Goal: Browse casually: Explore the website without a specific task or goal

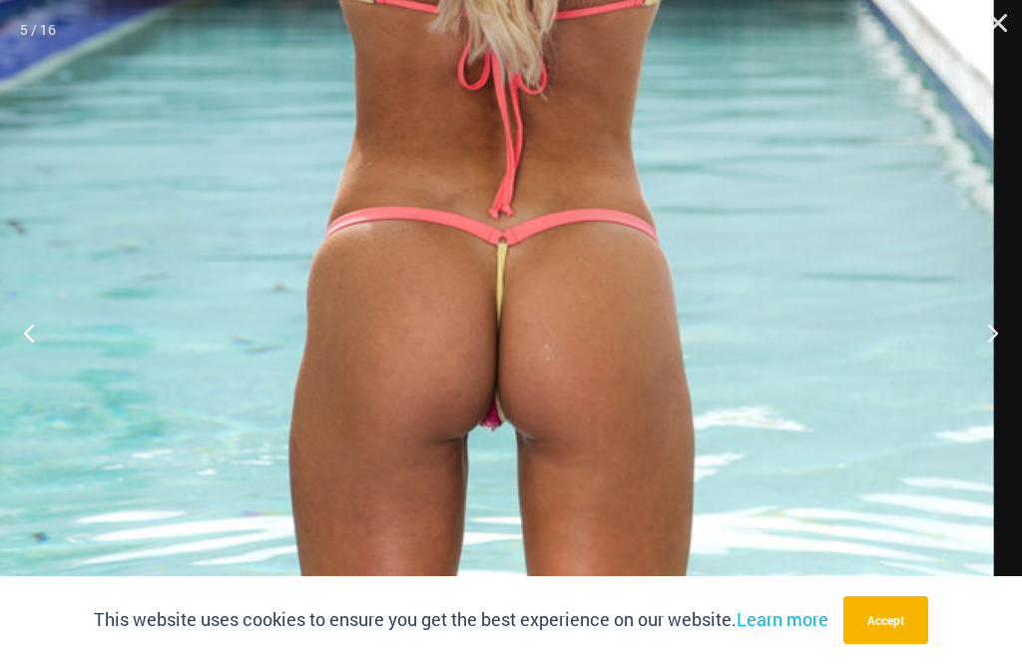
scroll to position [966, 0]
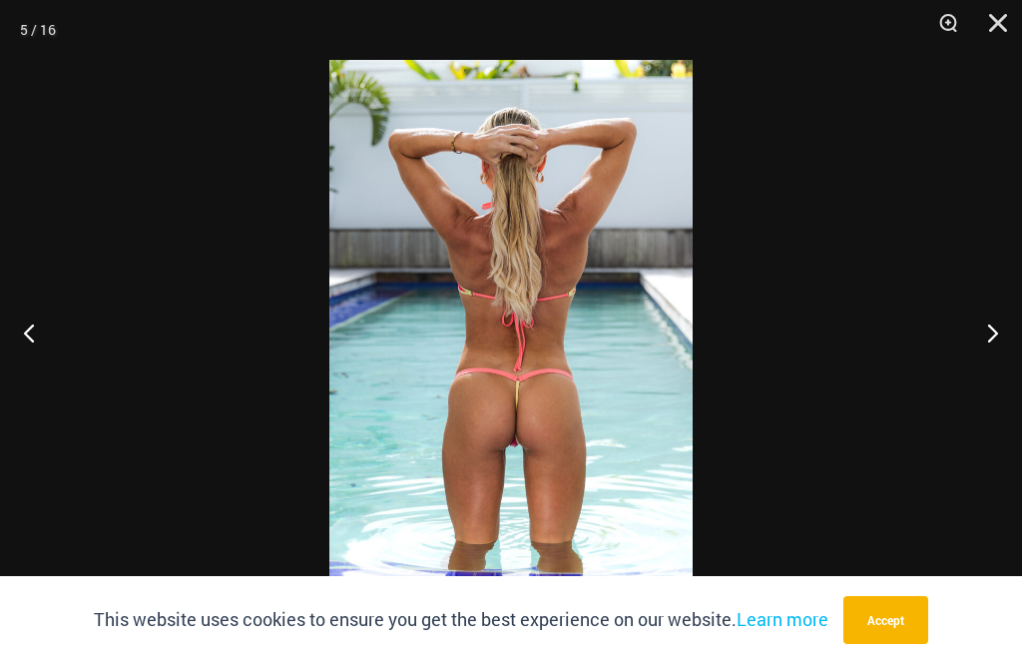
click at [1020, 332] on button "Next" at bounding box center [984, 332] width 75 height 100
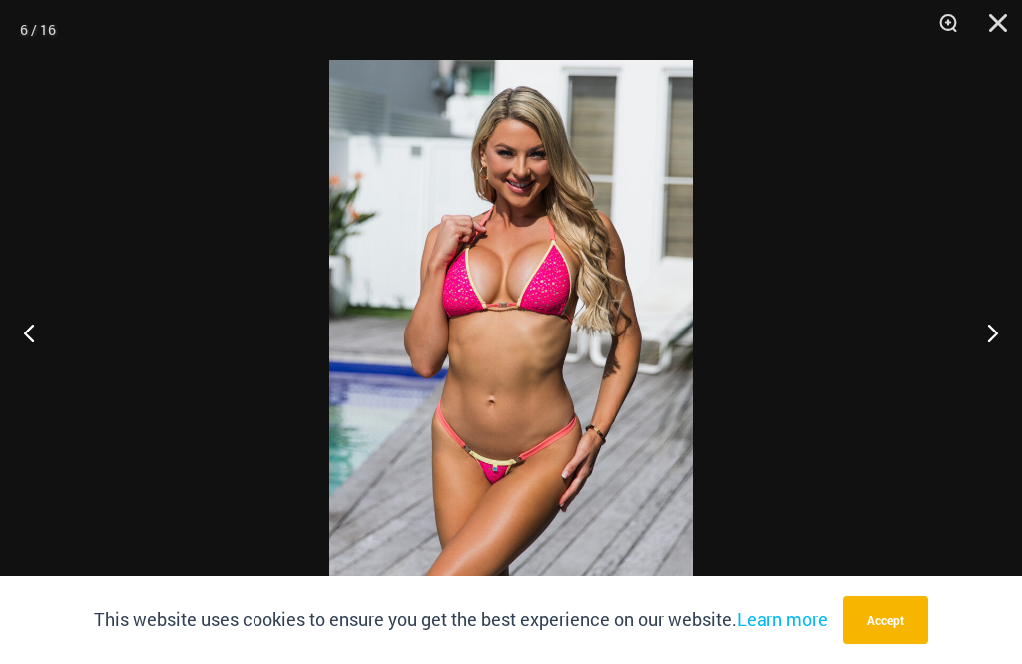
click at [977, 319] on button "Next" at bounding box center [984, 332] width 75 height 100
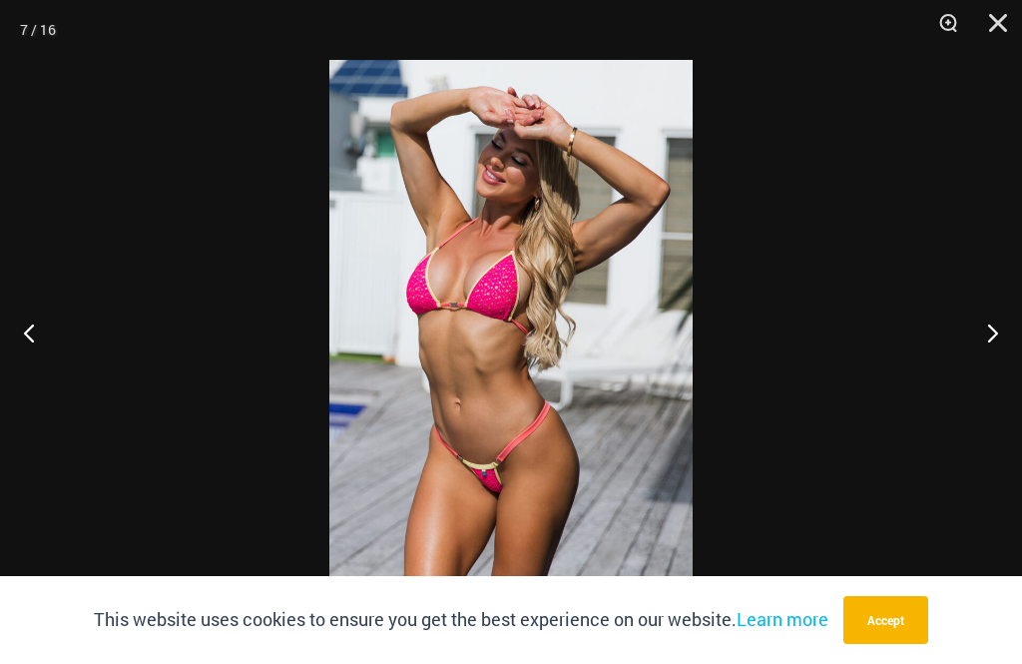
click at [967, 314] on button "Next" at bounding box center [984, 332] width 75 height 100
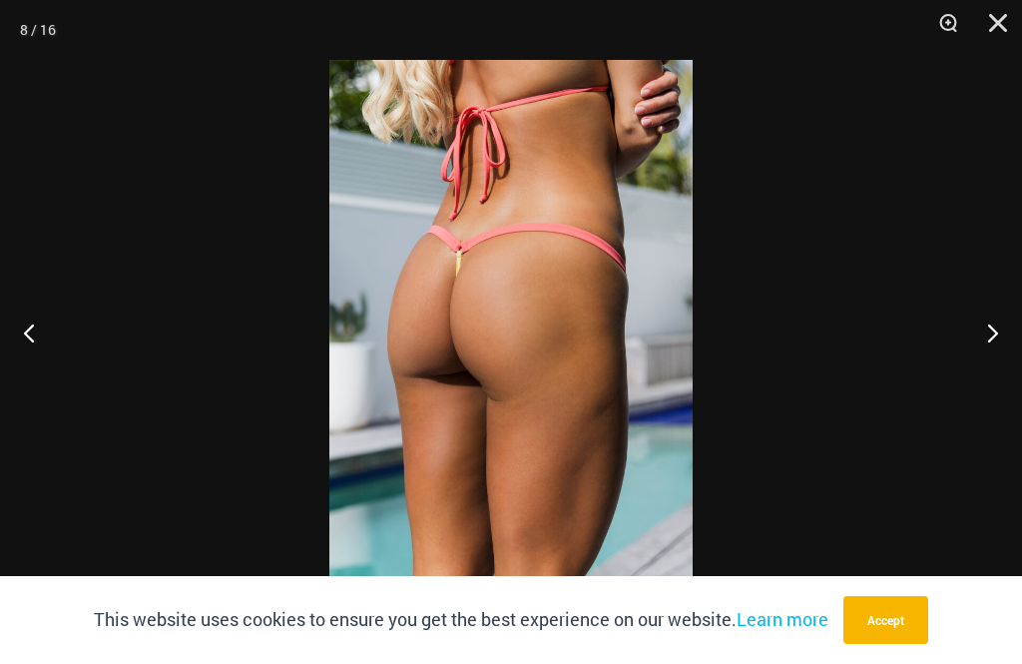
click at [969, 316] on button "Next" at bounding box center [984, 332] width 75 height 100
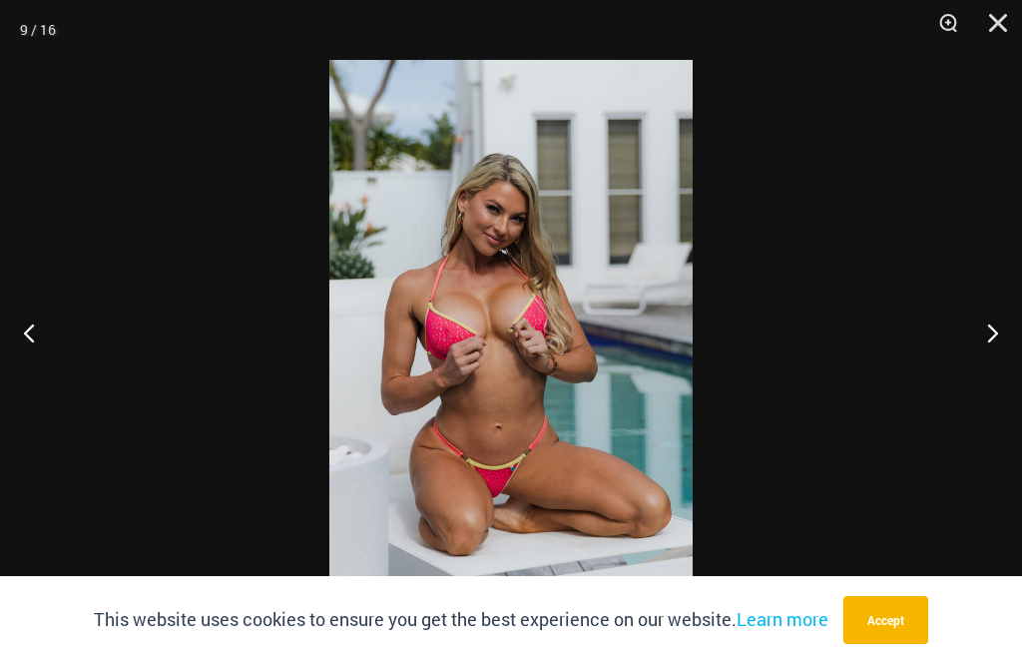
click at [967, 328] on button "Next" at bounding box center [984, 332] width 75 height 100
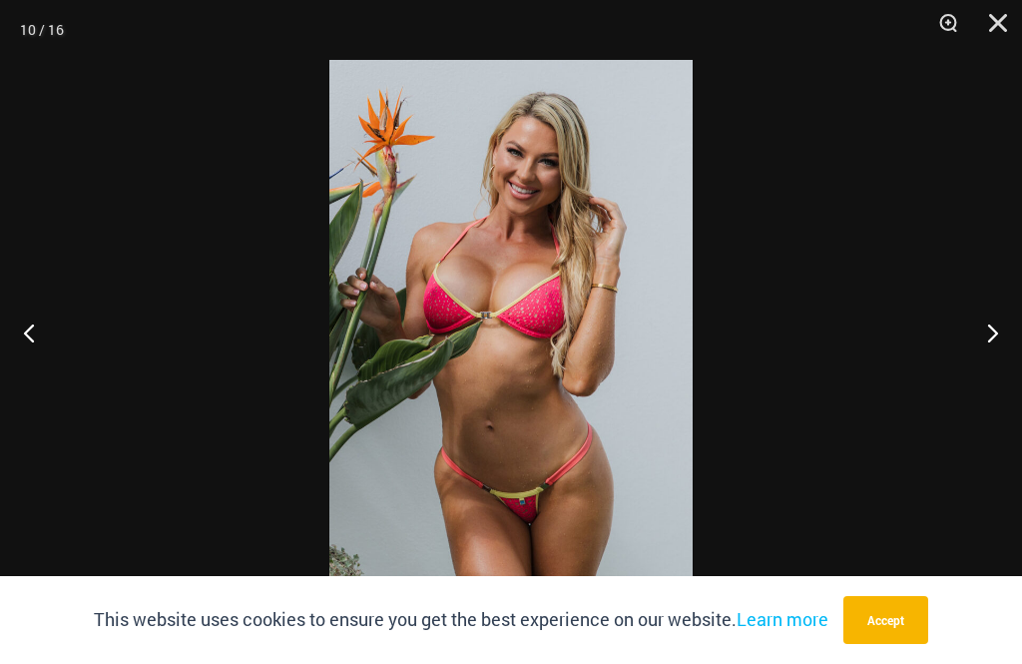
click at [972, 334] on button "Next" at bounding box center [984, 332] width 75 height 100
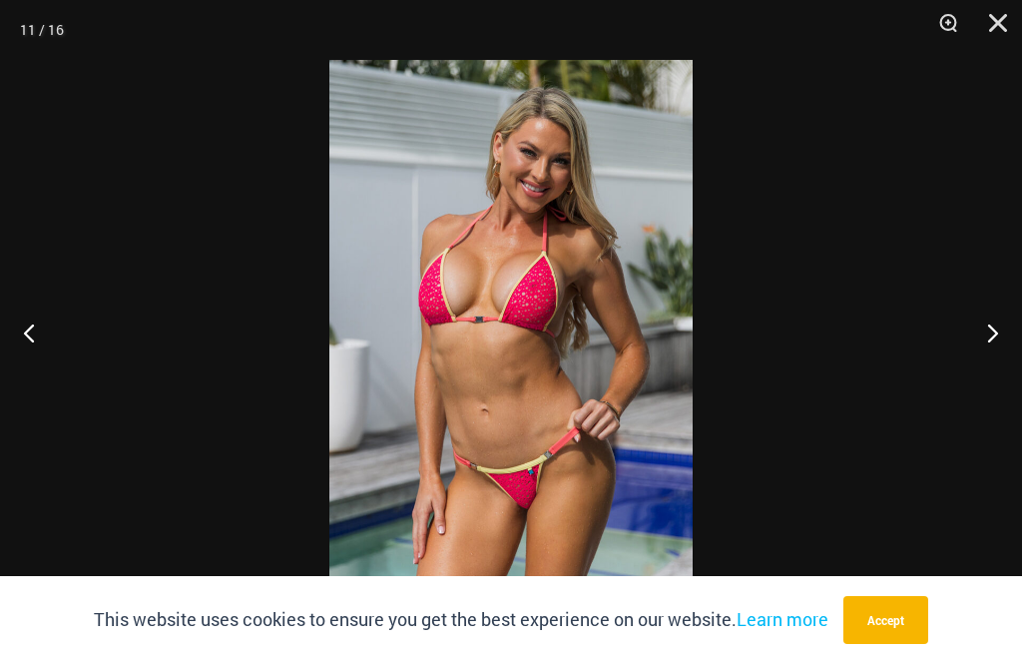
click at [969, 336] on button "Next" at bounding box center [984, 332] width 75 height 100
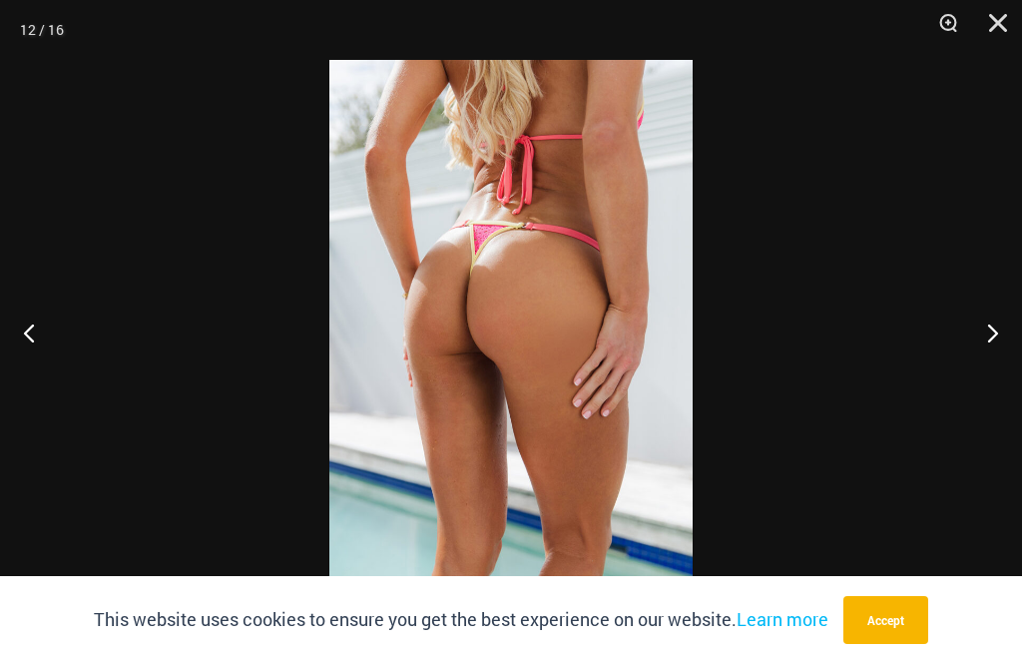
click at [967, 326] on button "Next" at bounding box center [984, 332] width 75 height 100
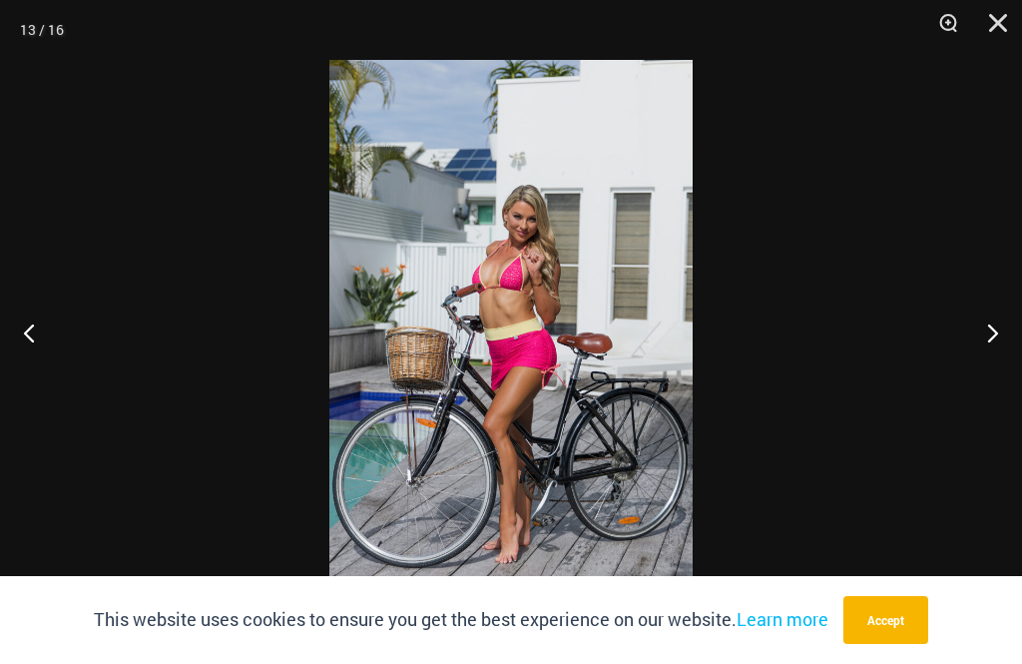
click at [959, 327] on button "Next" at bounding box center [984, 332] width 75 height 100
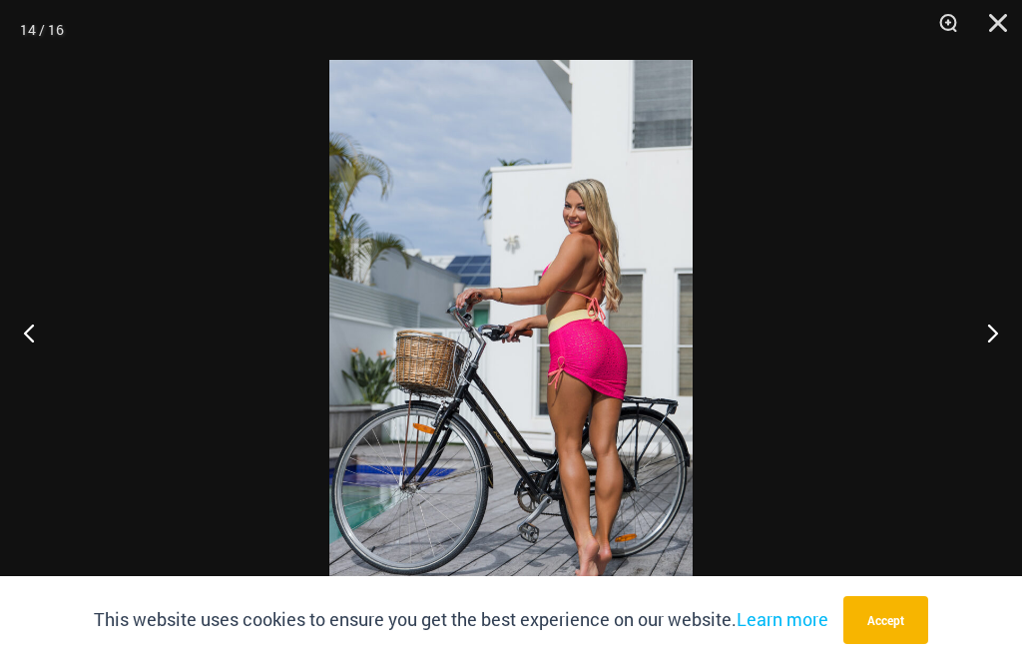
click at [964, 325] on button "Next" at bounding box center [984, 332] width 75 height 100
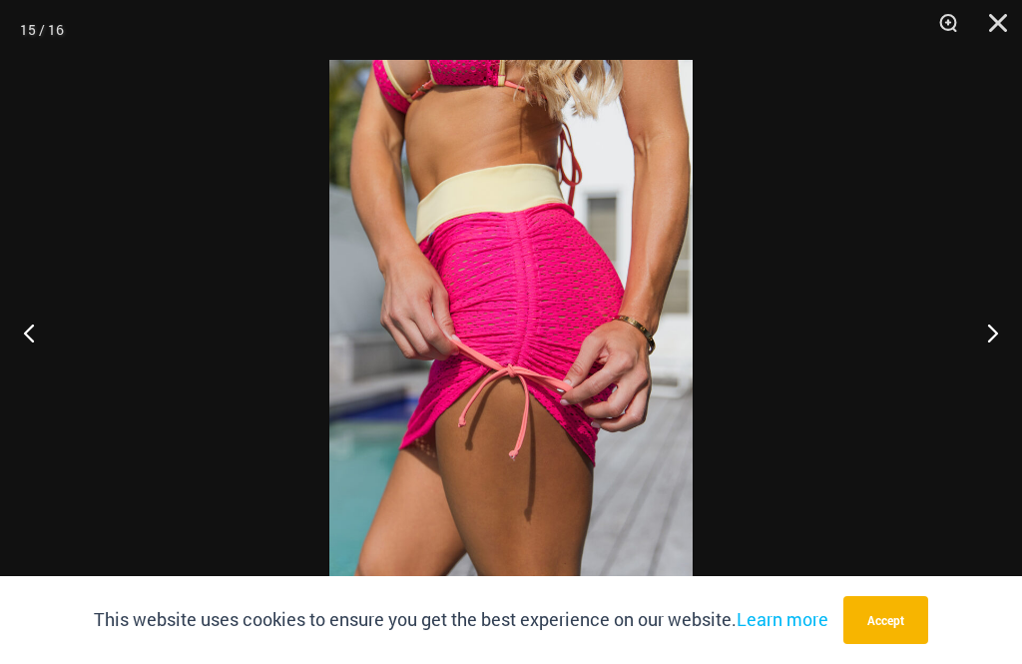
click at [965, 325] on button "Next" at bounding box center [984, 332] width 75 height 100
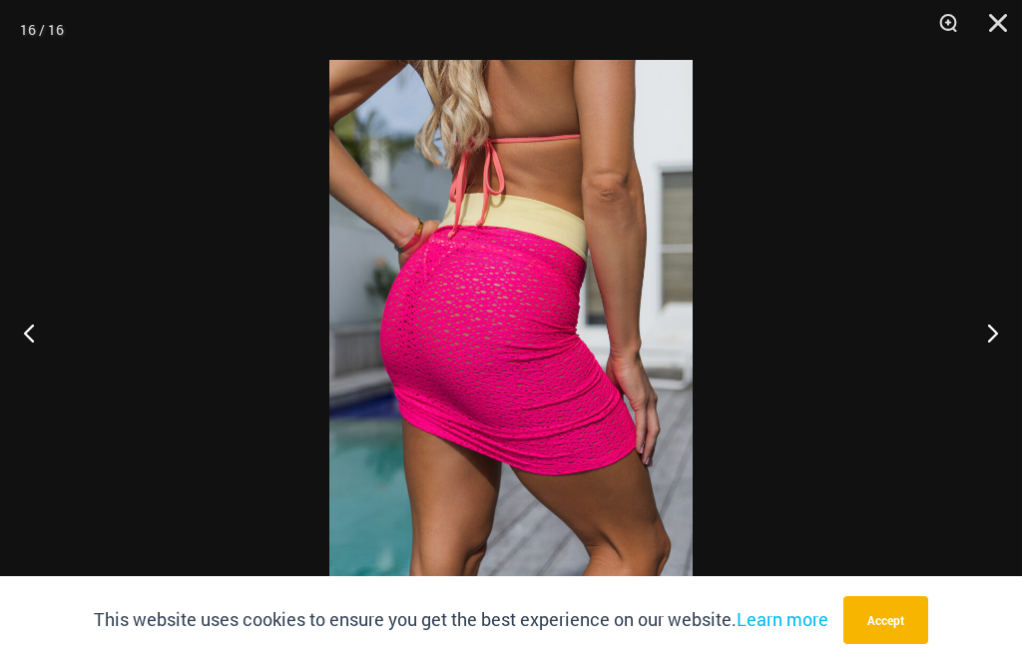
click at [963, 327] on button "Next" at bounding box center [984, 332] width 75 height 100
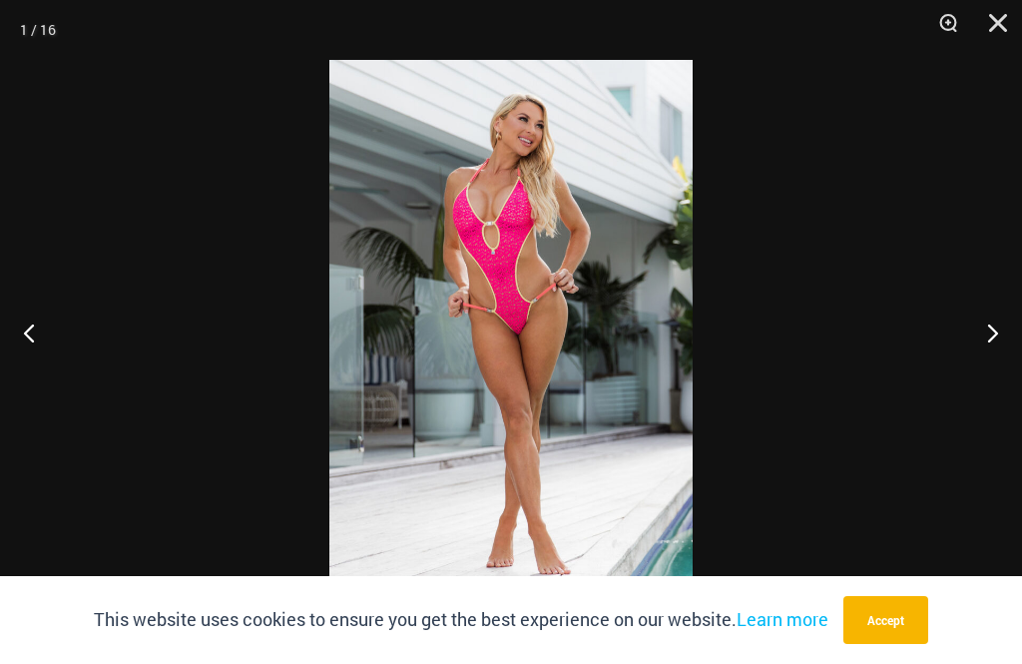
click at [963, 334] on button "Next" at bounding box center [984, 332] width 75 height 100
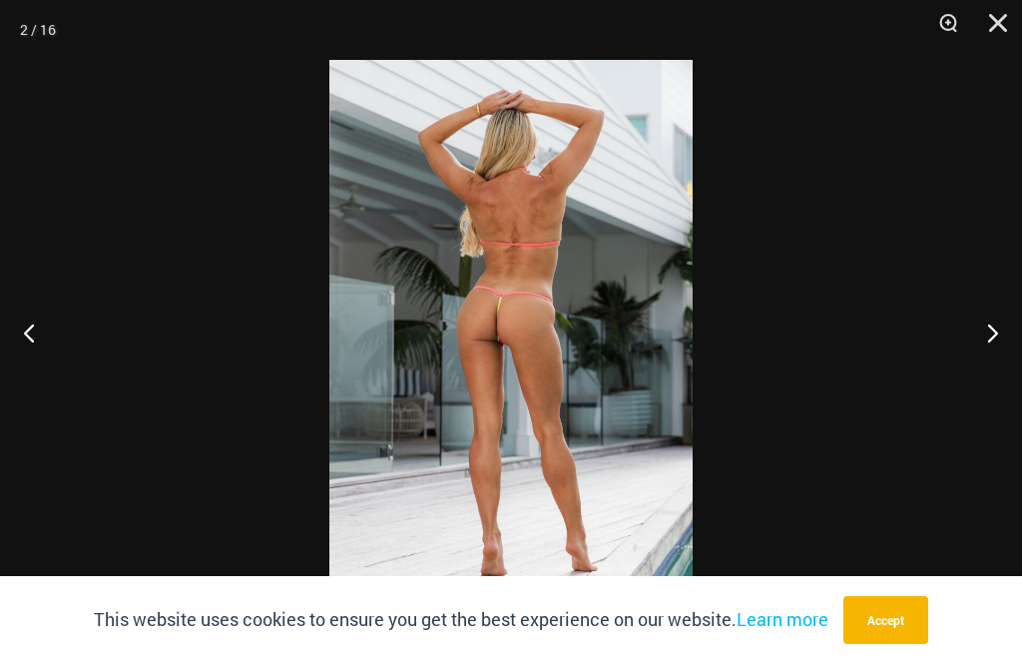
click at [963, 325] on button "Next" at bounding box center [984, 332] width 75 height 100
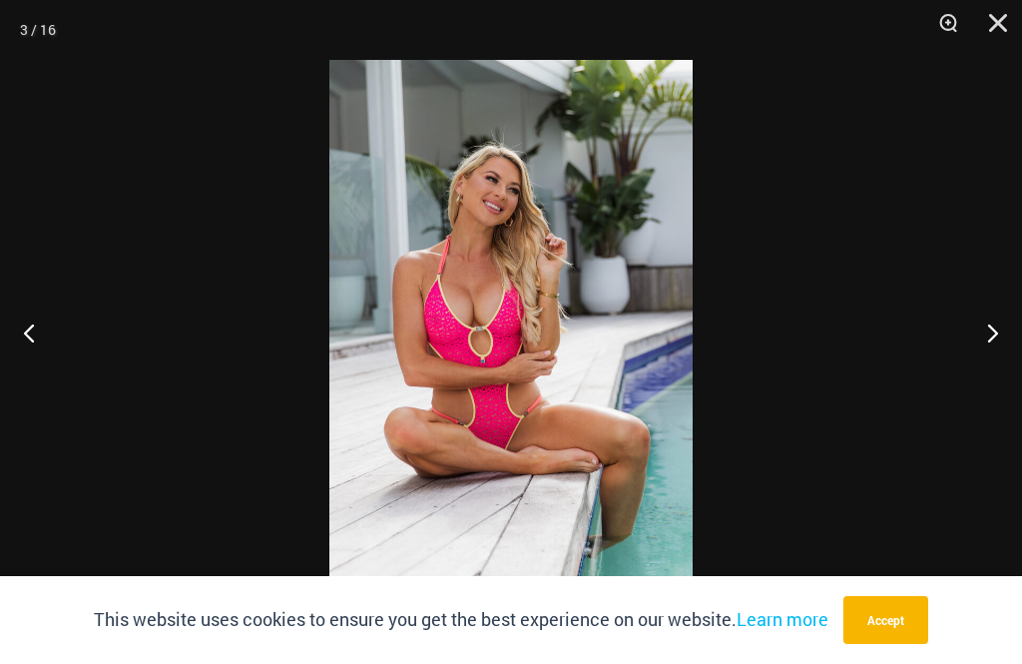
click at [967, 308] on button "Next" at bounding box center [984, 332] width 75 height 100
